Goal: Transaction & Acquisition: Purchase product/service

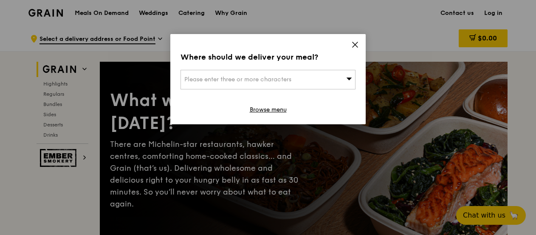
click at [361, 43] on div "Where should we deliver your meal? Please enter three or more characters Browse…" at bounding box center [268, 79] width 196 height 90
click at [354, 45] on icon at bounding box center [355, 45] width 8 height 8
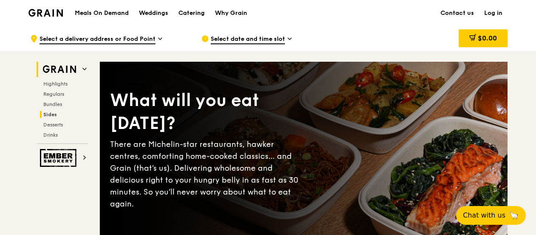
click at [48, 113] on span "Sides" at bounding box center [50, 114] width 14 height 6
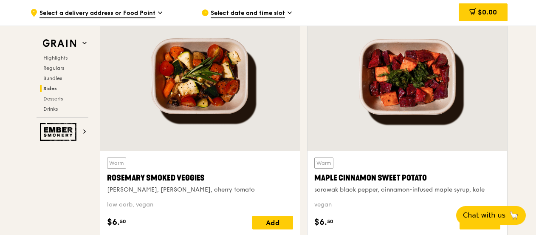
scroll to position [1998, 0]
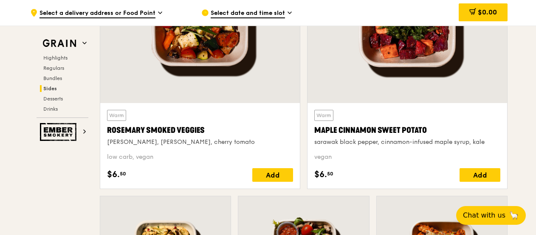
drag, startPoint x: 210, startPoint y: 124, endPoint x: 101, endPoint y: 130, distance: 109.4
click at [99, 130] on div "Warm [PERSON_NAME] Smoked Veggies [PERSON_NAME], cherry tomato low carb, vegan …" at bounding box center [199, 75] width 207 height 241
copy div "Rosemary Smoked Veggies"
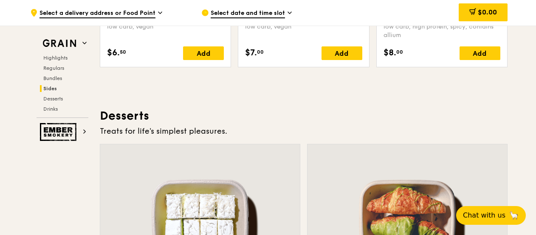
scroll to position [2126, 0]
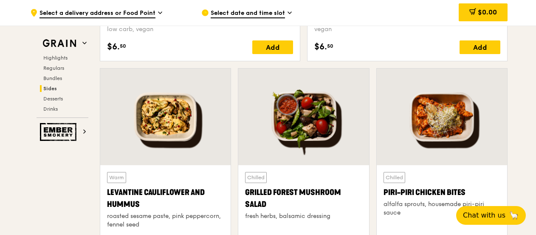
drag, startPoint x: 142, startPoint y: 199, endPoint x: 96, endPoint y: 187, distance: 47.6
copy div "Levantine Cauliflower and Hummus"
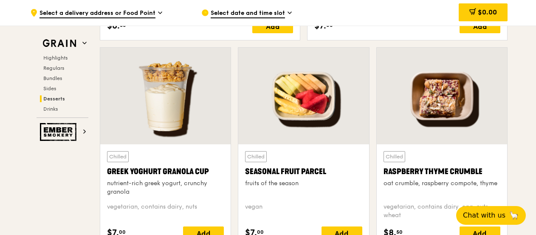
scroll to position [2593, 0]
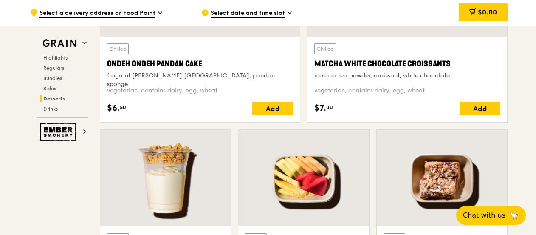
click at [265, 12] on span "Select date and time slot" at bounding box center [248, 13] width 74 height 9
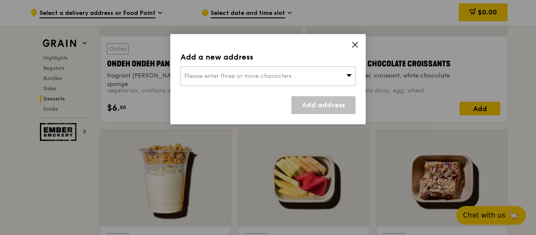
click at [258, 72] on span "Please enter three or more characters" at bounding box center [237, 75] width 107 height 7
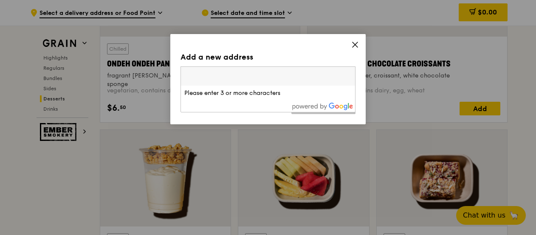
click at [355, 46] on icon at bounding box center [355, 45] width 8 height 8
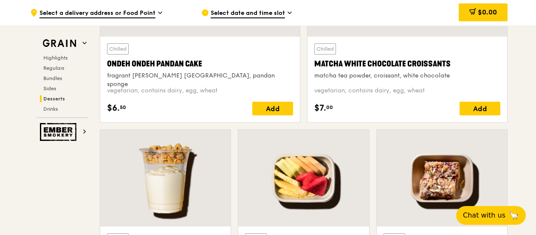
click at [154, 11] on span "Select a delivery address or Food Point" at bounding box center [98, 13] width 116 height 9
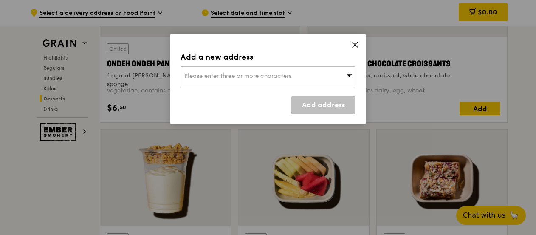
click at [241, 71] on div "Please enter three or more characters" at bounding box center [268, 76] width 175 height 20
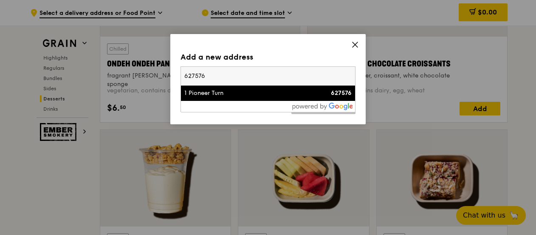
type input "627576"
click at [233, 95] on div "1 Pioneer Turn" at bounding box center [247, 93] width 126 height 9
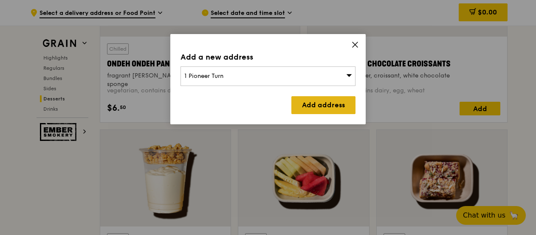
click at [346, 102] on link "Add address" at bounding box center [324, 105] width 64 height 18
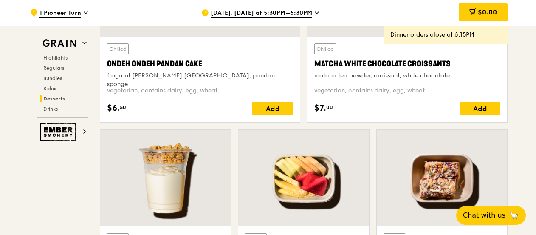
click at [264, 9] on span "[DATE], [DATE] at 5:30PM–6:30PM" at bounding box center [262, 13] width 102 height 9
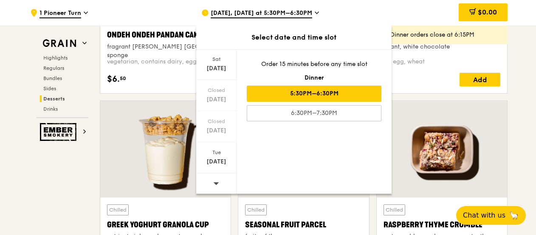
scroll to position [2636, 0]
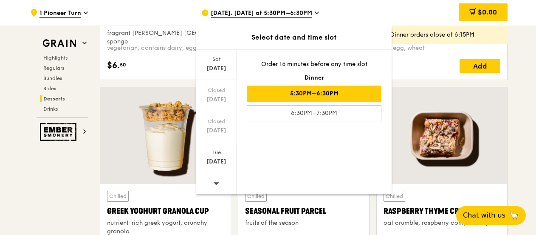
click at [218, 181] on icon at bounding box center [216, 183] width 6 height 6
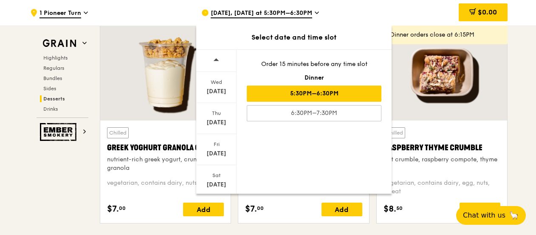
scroll to position [2678, 0]
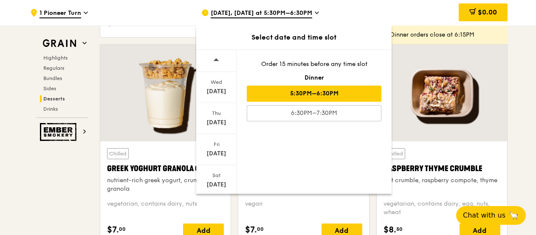
click at [269, 11] on span "[DATE], [DATE] at 5:30PM–6:30PM" at bounding box center [262, 13] width 102 height 9
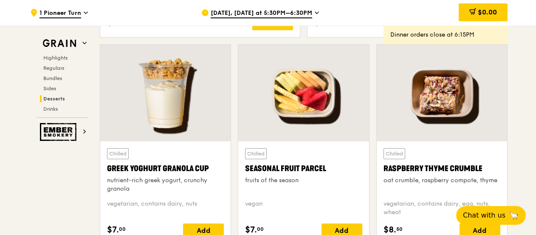
click at [269, 11] on span "[DATE], [DATE] at 5:30PM–6:30PM" at bounding box center [262, 13] width 102 height 9
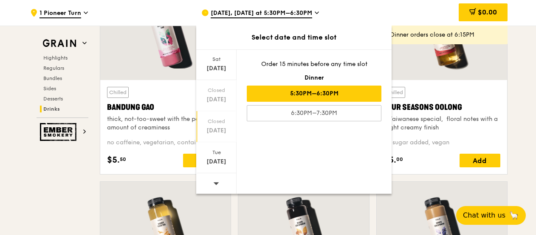
scroll to position [3061, 0]
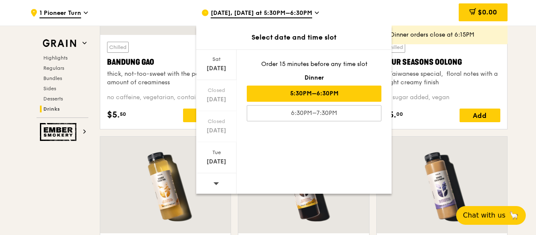
click at [410, 15] on div "$0.00" at bounding box center [439, 13] width 137 height 26
